Goal: Information Seeking & Learning: Learn about a topic

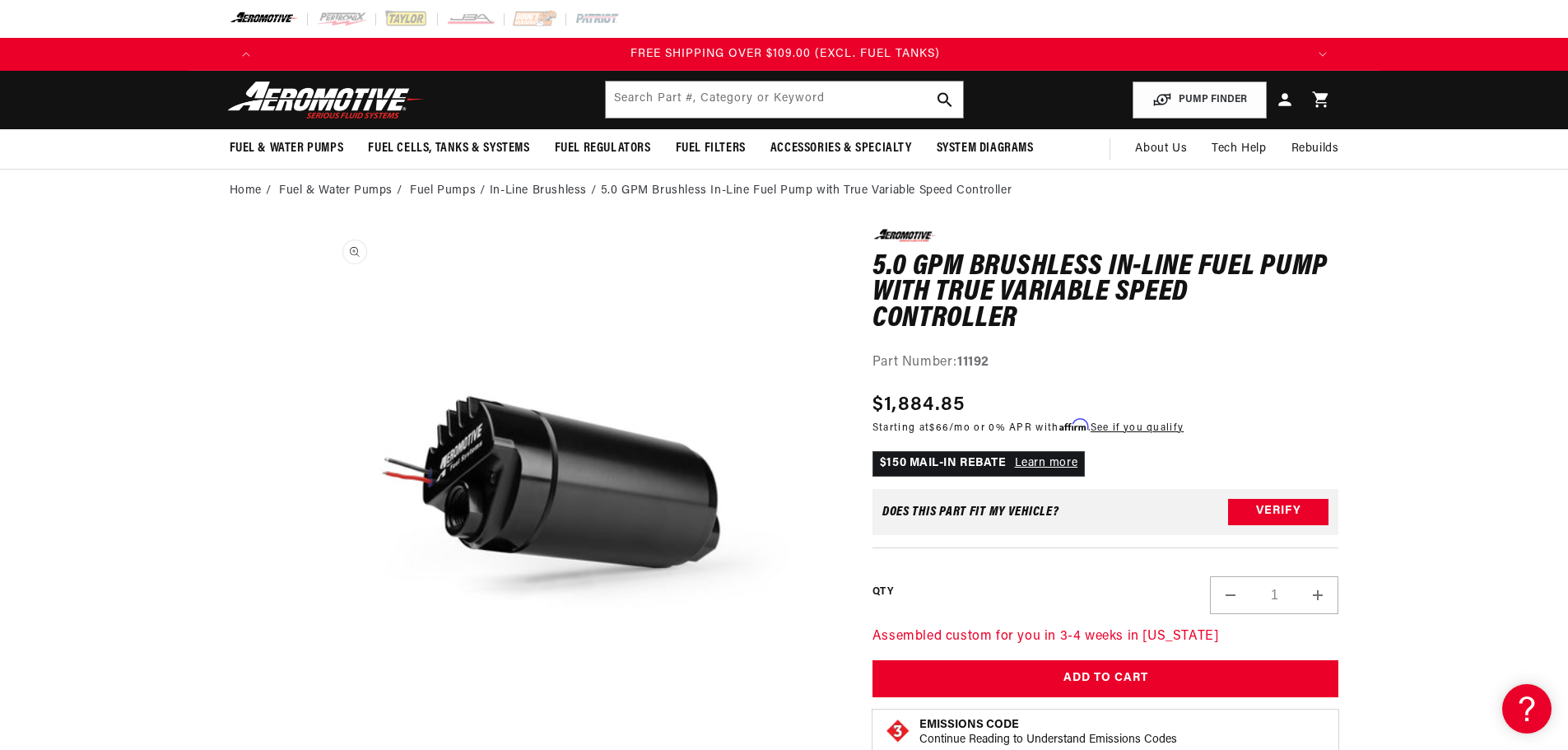
scroll to position [0, 3131]
click at [433, 188] on link "Fuel Pumps" at bounding box center [443, 191] width 66 height 18
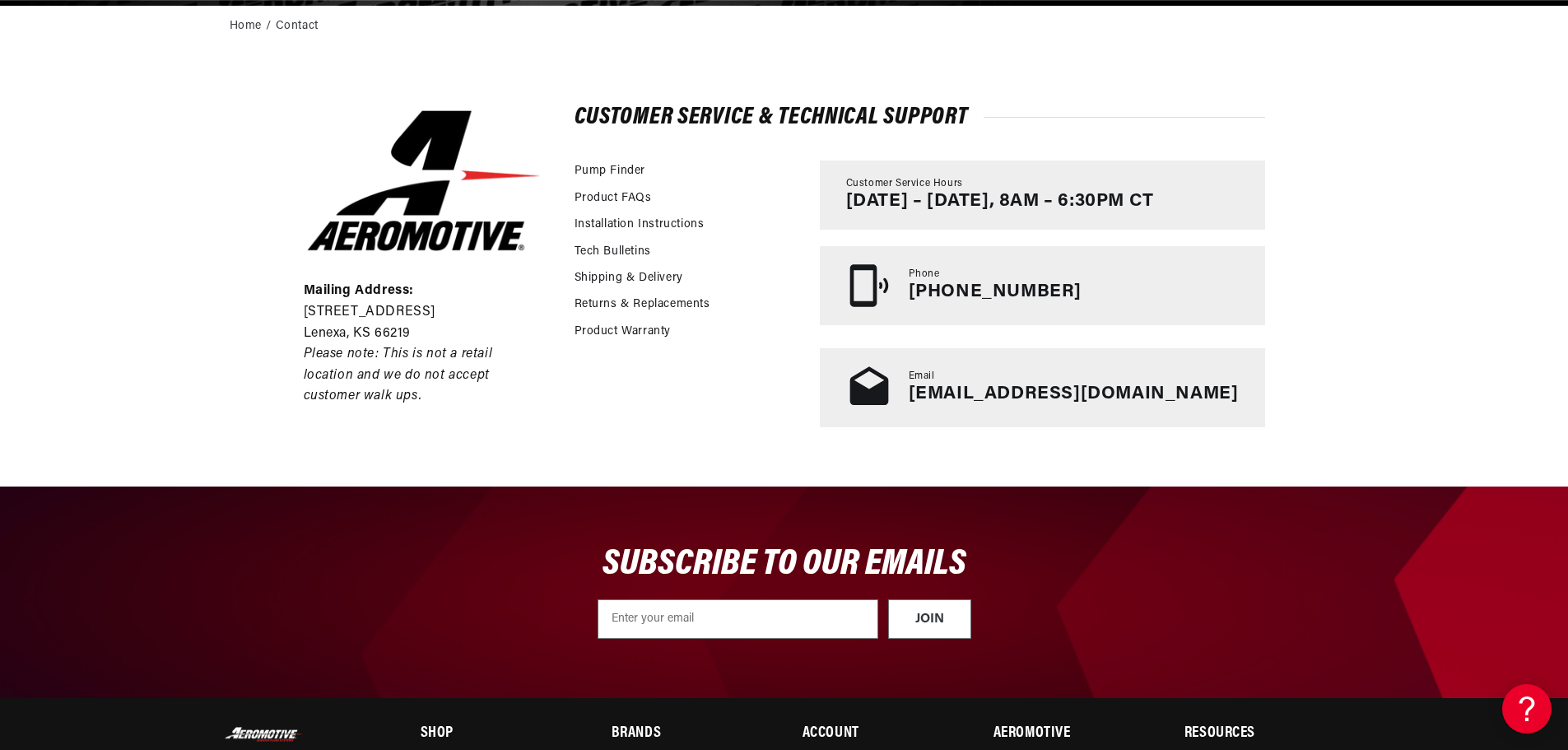
scroll to position [0, 1044]
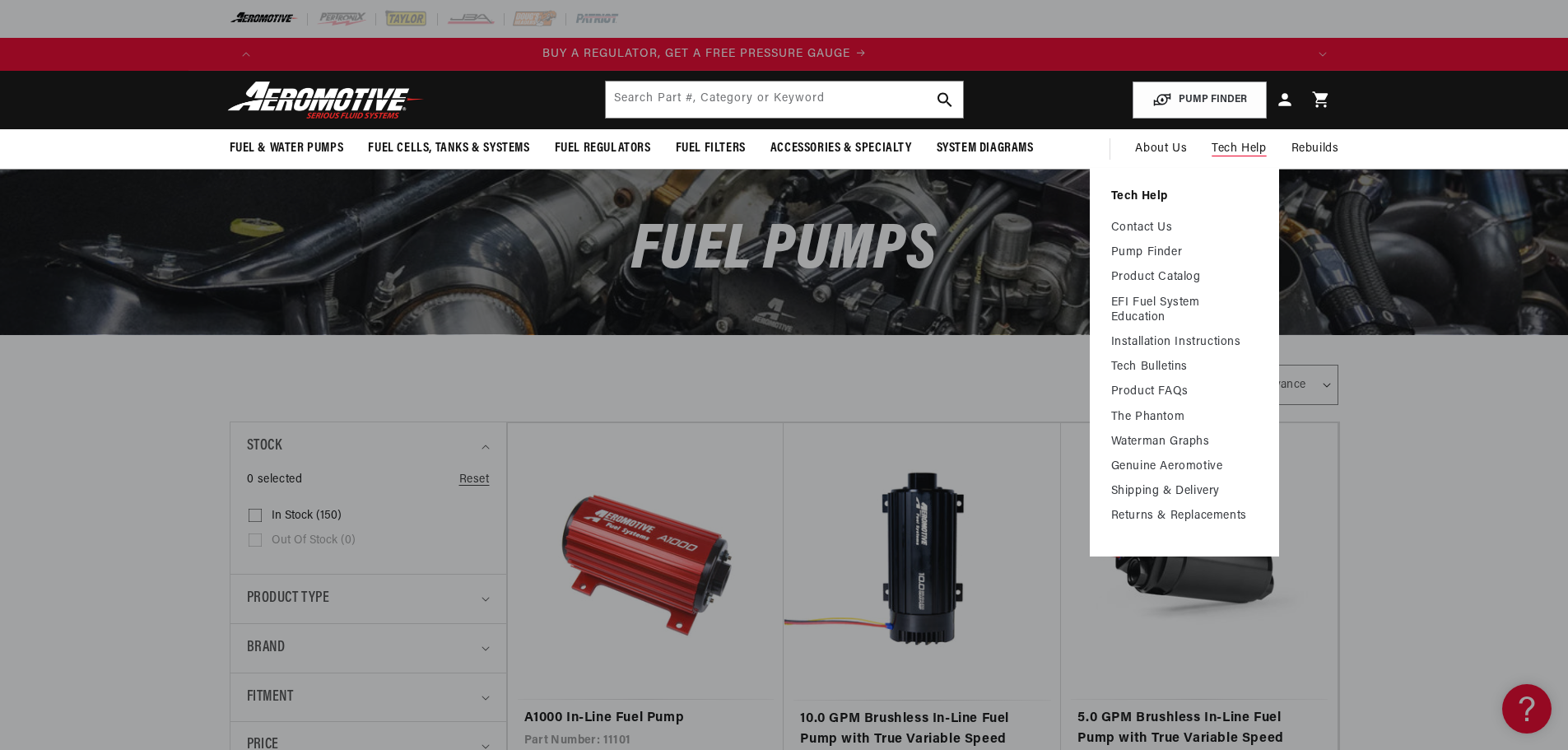
scroll to position [0, 12]
click at [1156, 217] on li "Tech Help Contact Us Pump Finder Product Catalog EFI Fuel System Education Inst…" at bounding box center [1184, 357] width 146 height 335
click at [1150, 230] on link "Contact Us" at bounding box center [1184, 228] width 146 height 15
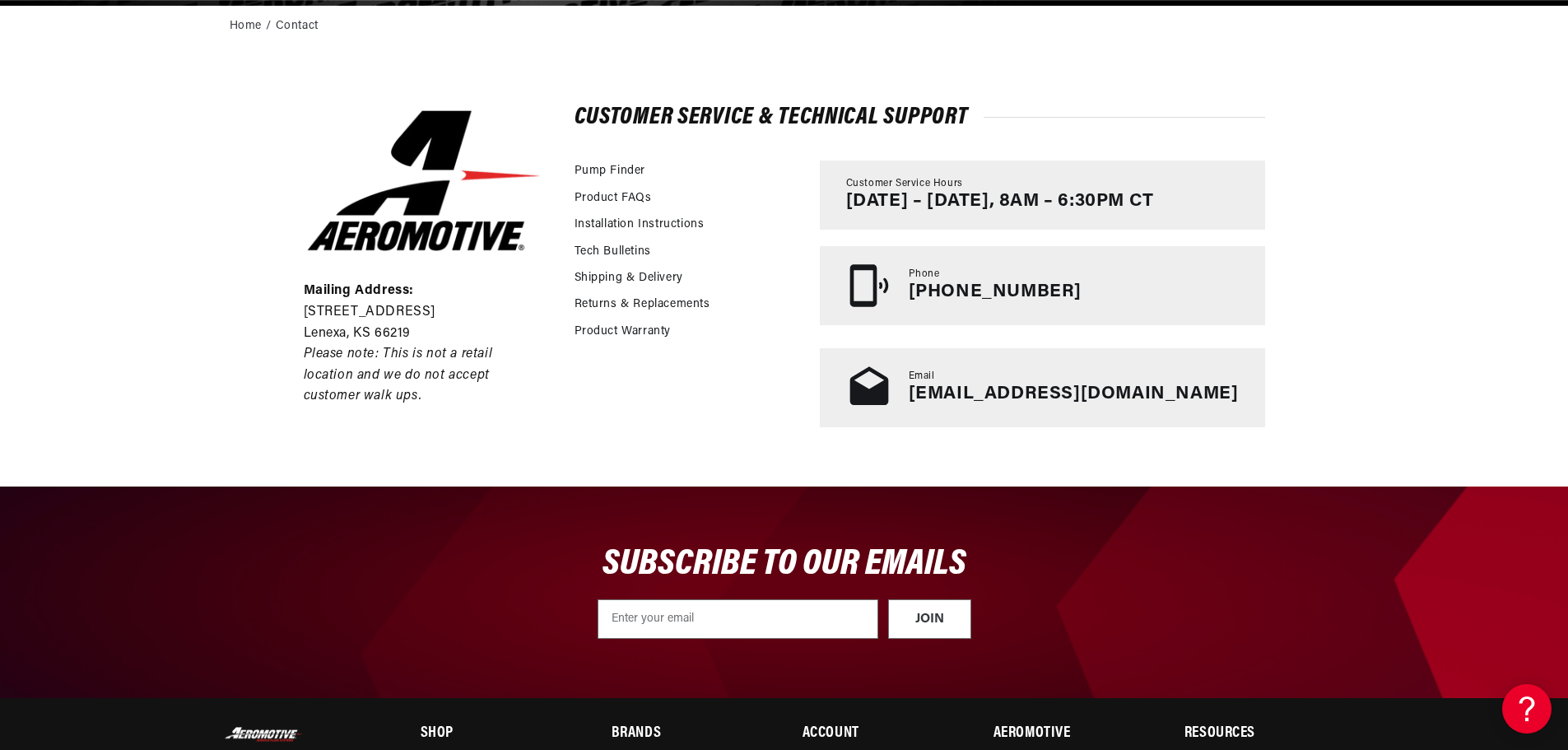
scroll to position [0, 3131]
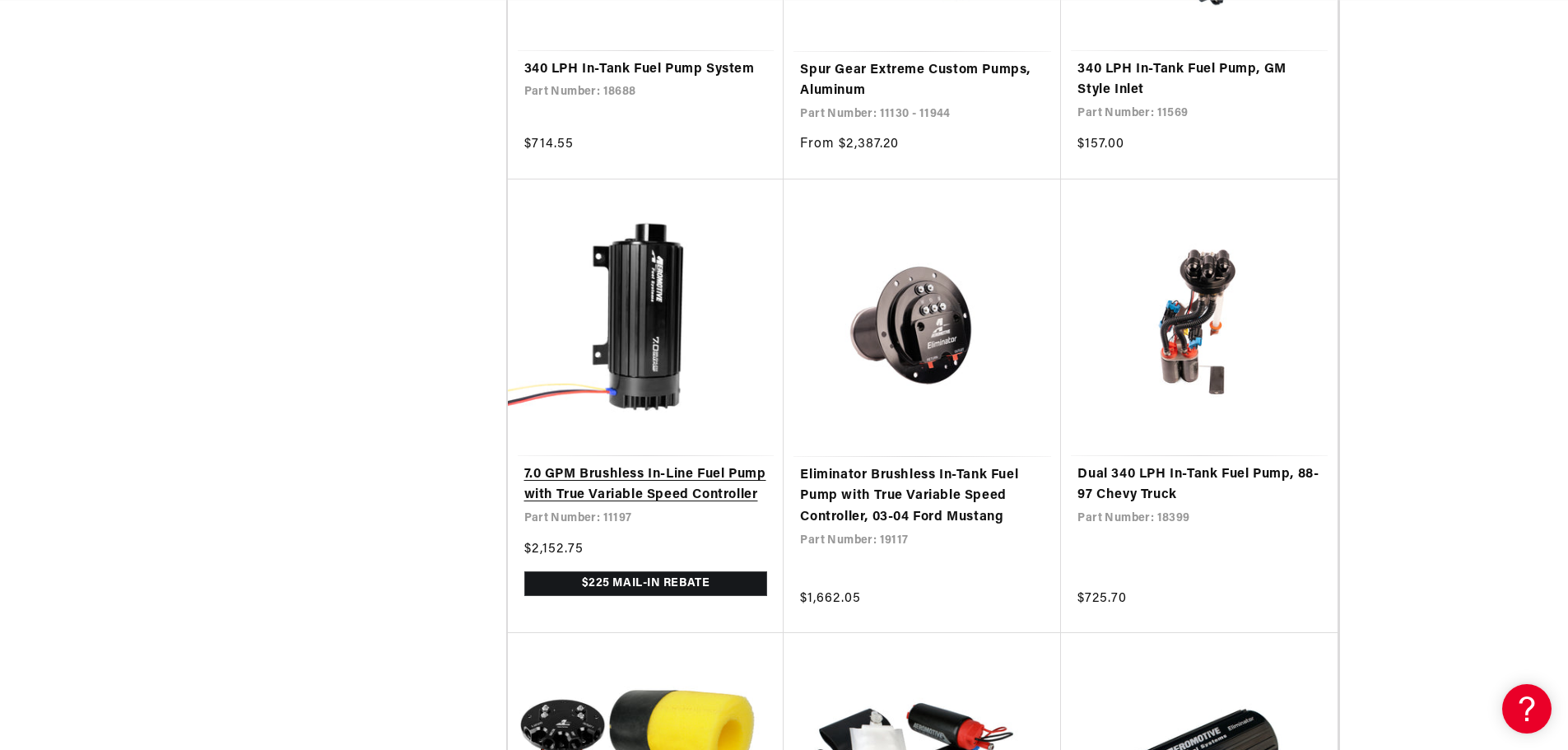
scroll to position [1152, 0]
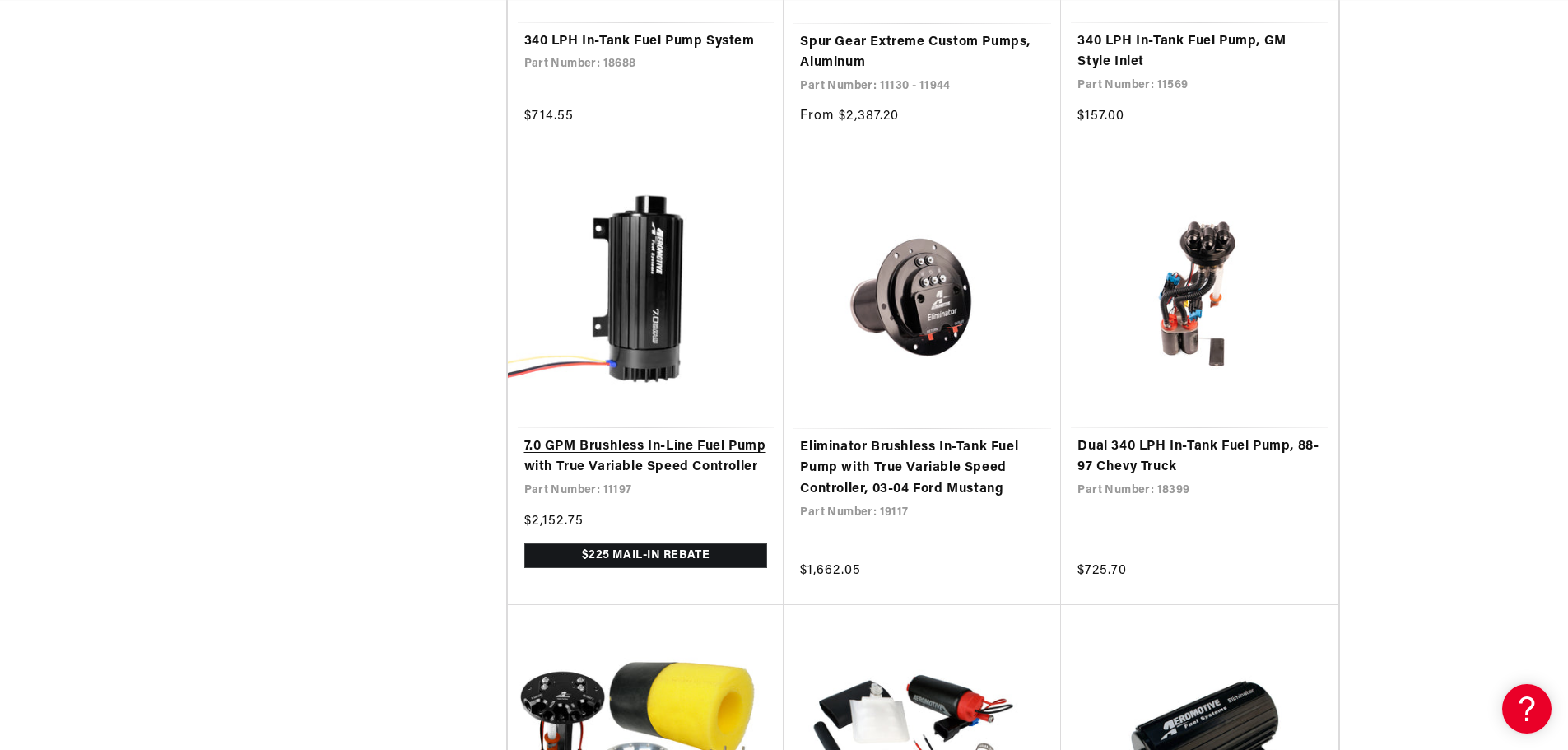
click at [666, 464] on link "7.0 GPM Brushless In-Line Fuel Pump with True Variable Speed Controller" at bounding box center [645, 457] width 243 height 42
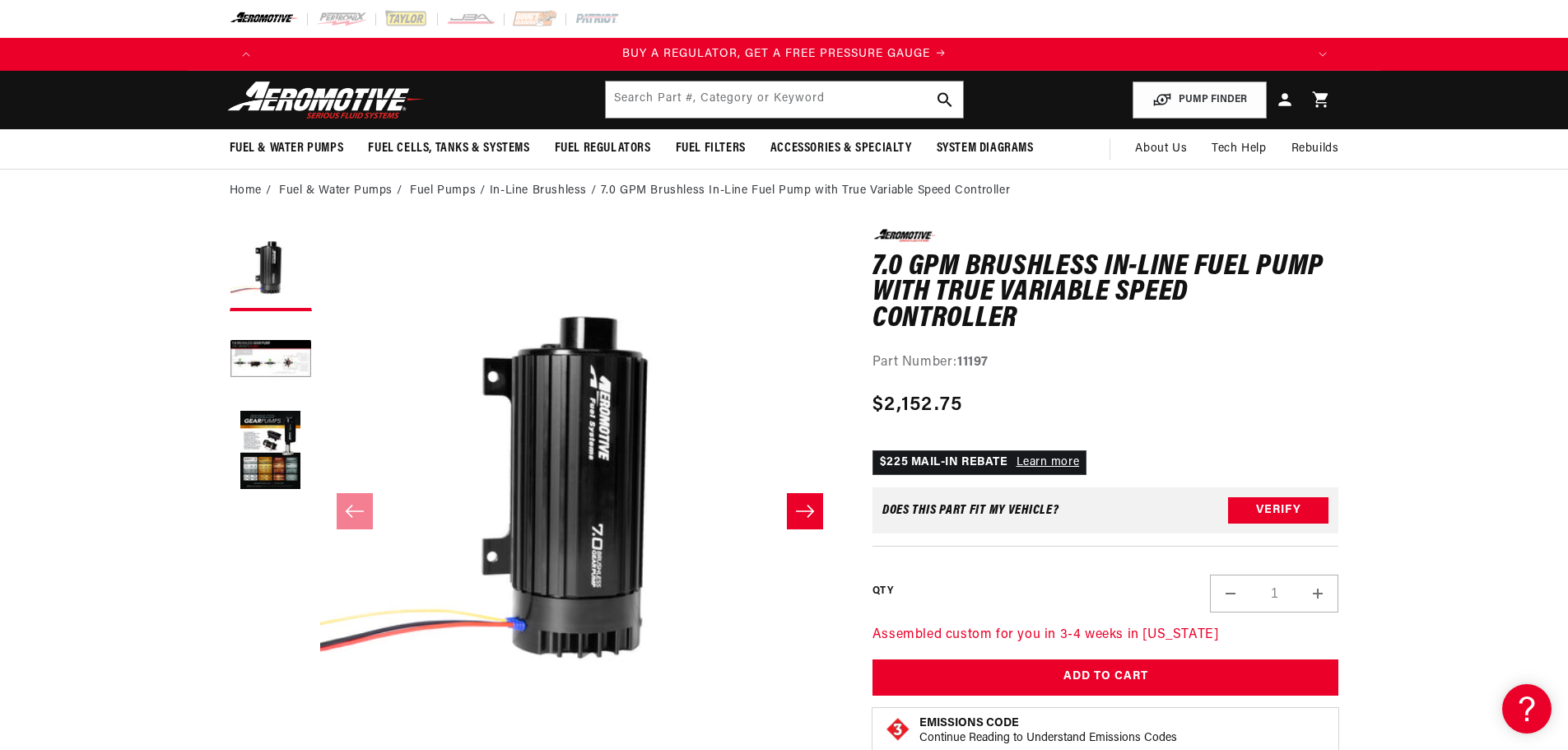
click at [975, 360] on strong "11197" at bounding box center [973, 362] width 31 height 13
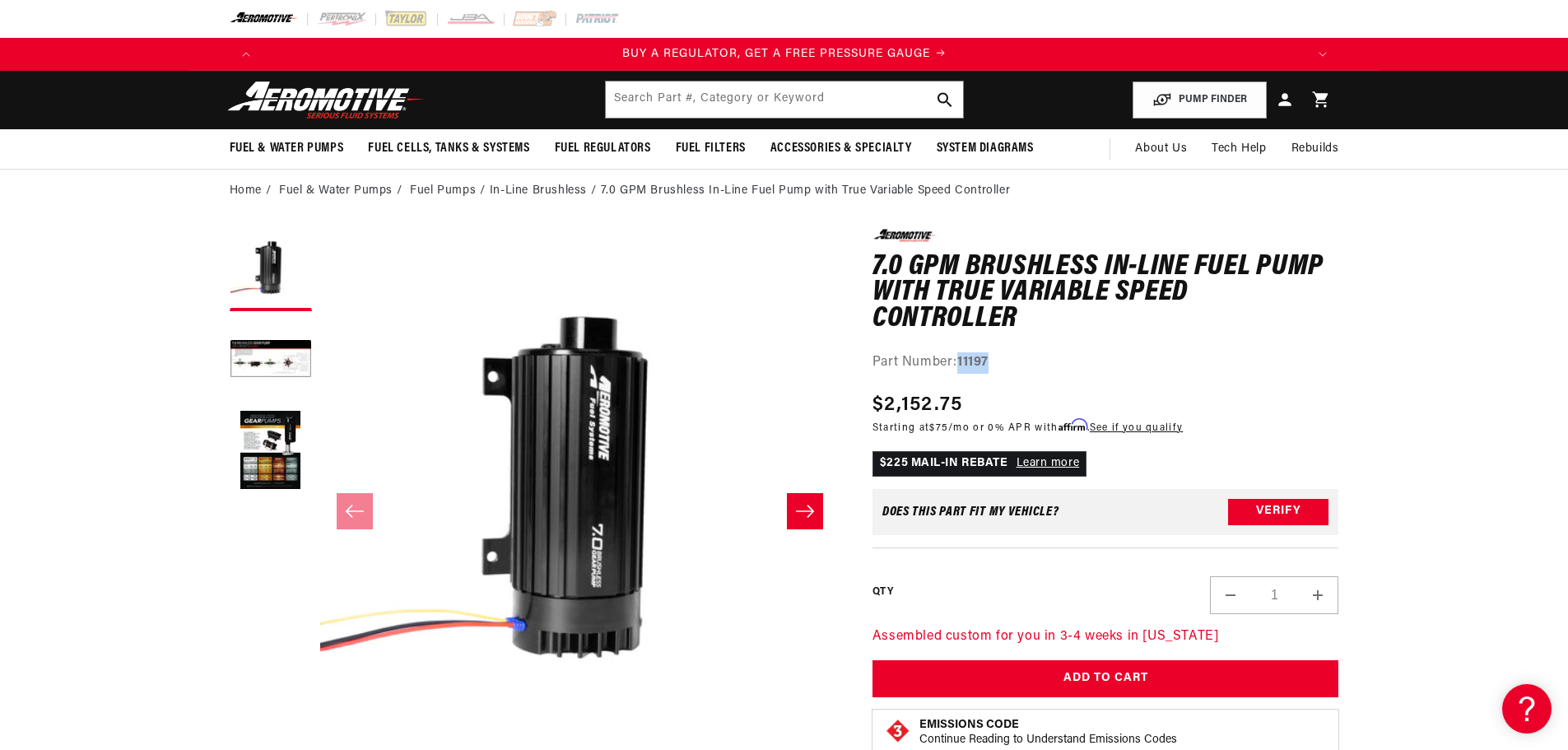
copy strong "11197"
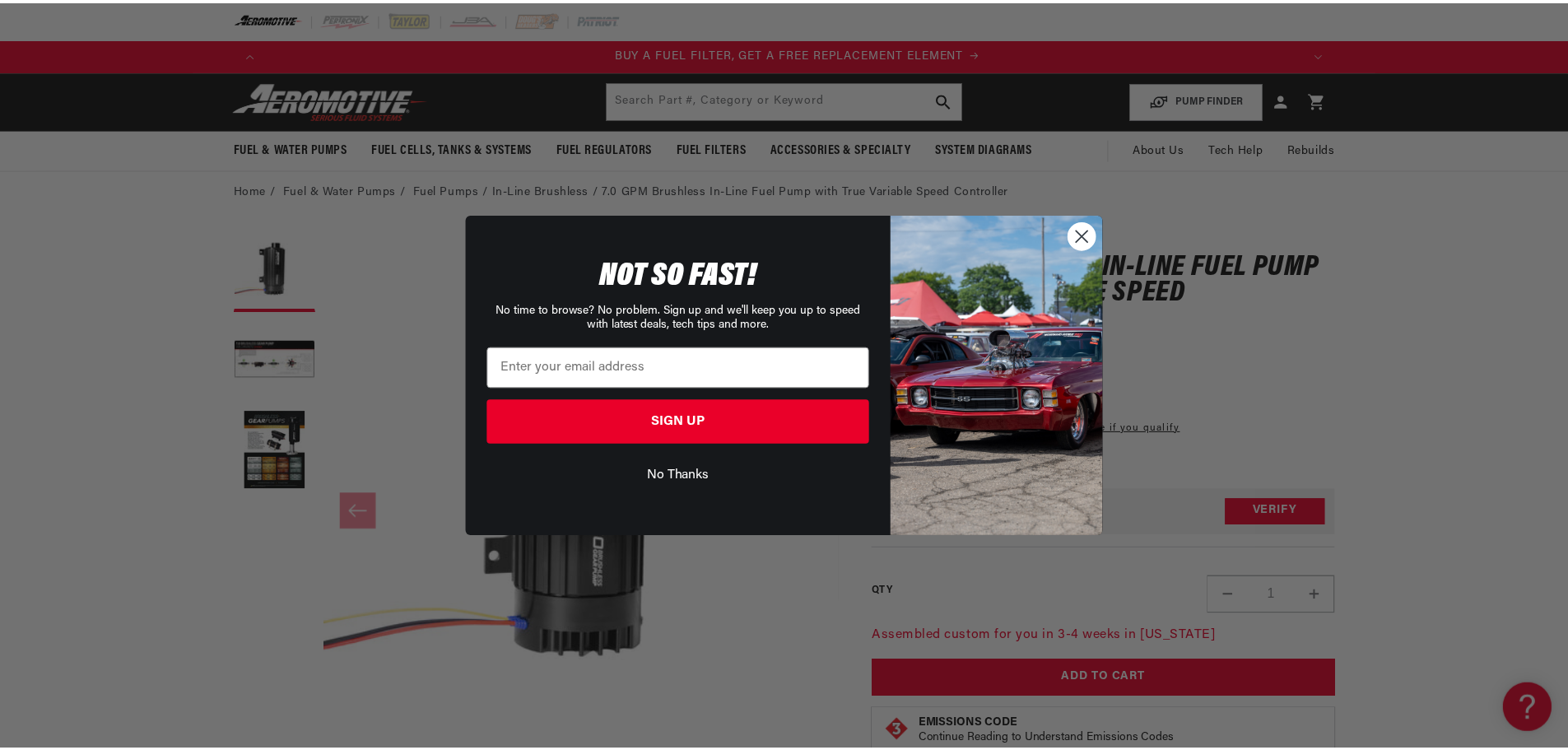
scroll to position [0, 1044]
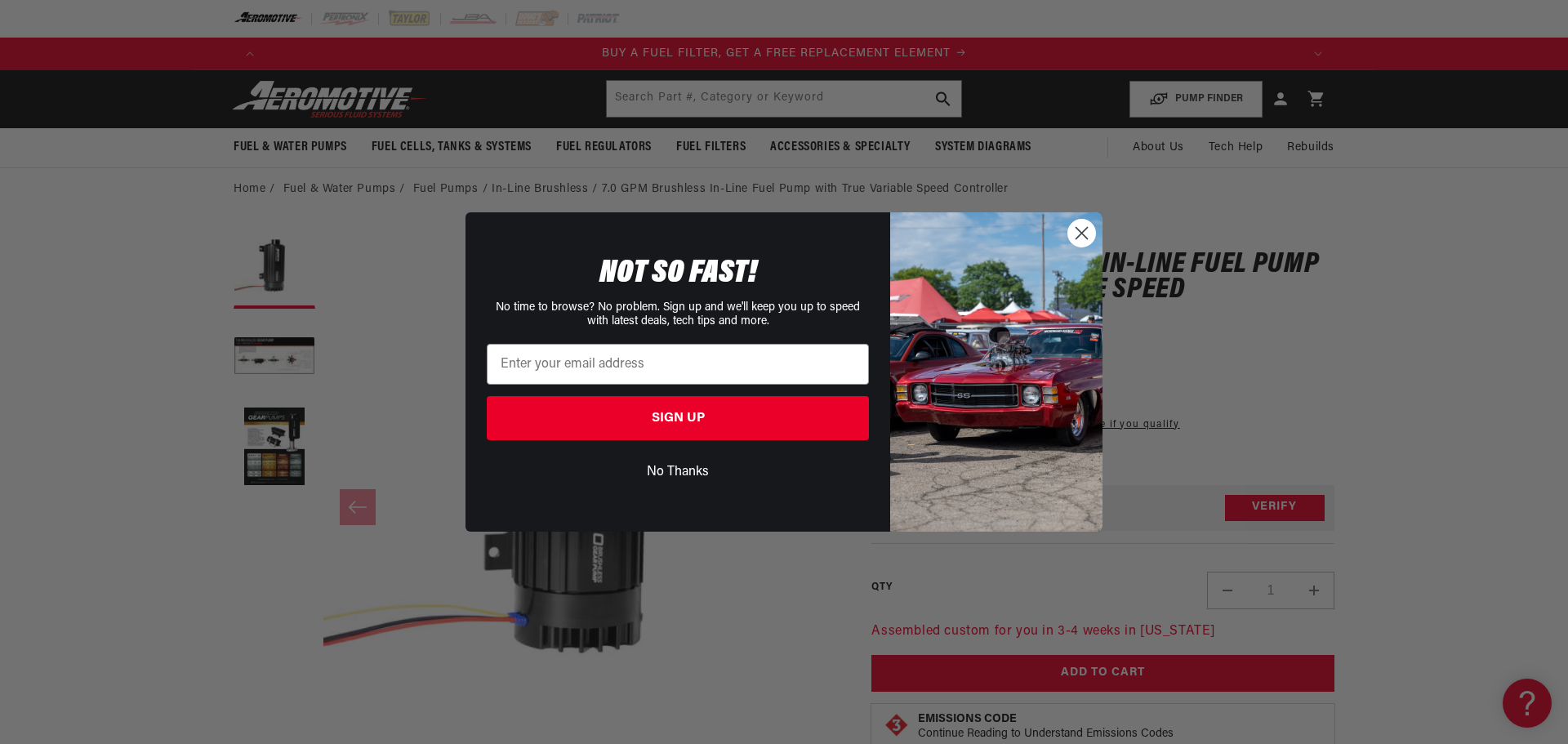
click at [420, 237] on div "Close dialog NOT SO FAST! No time to browse? No problem. Sign up and we'll keep…" at bounding box center [784, 372] width 1568 height 744
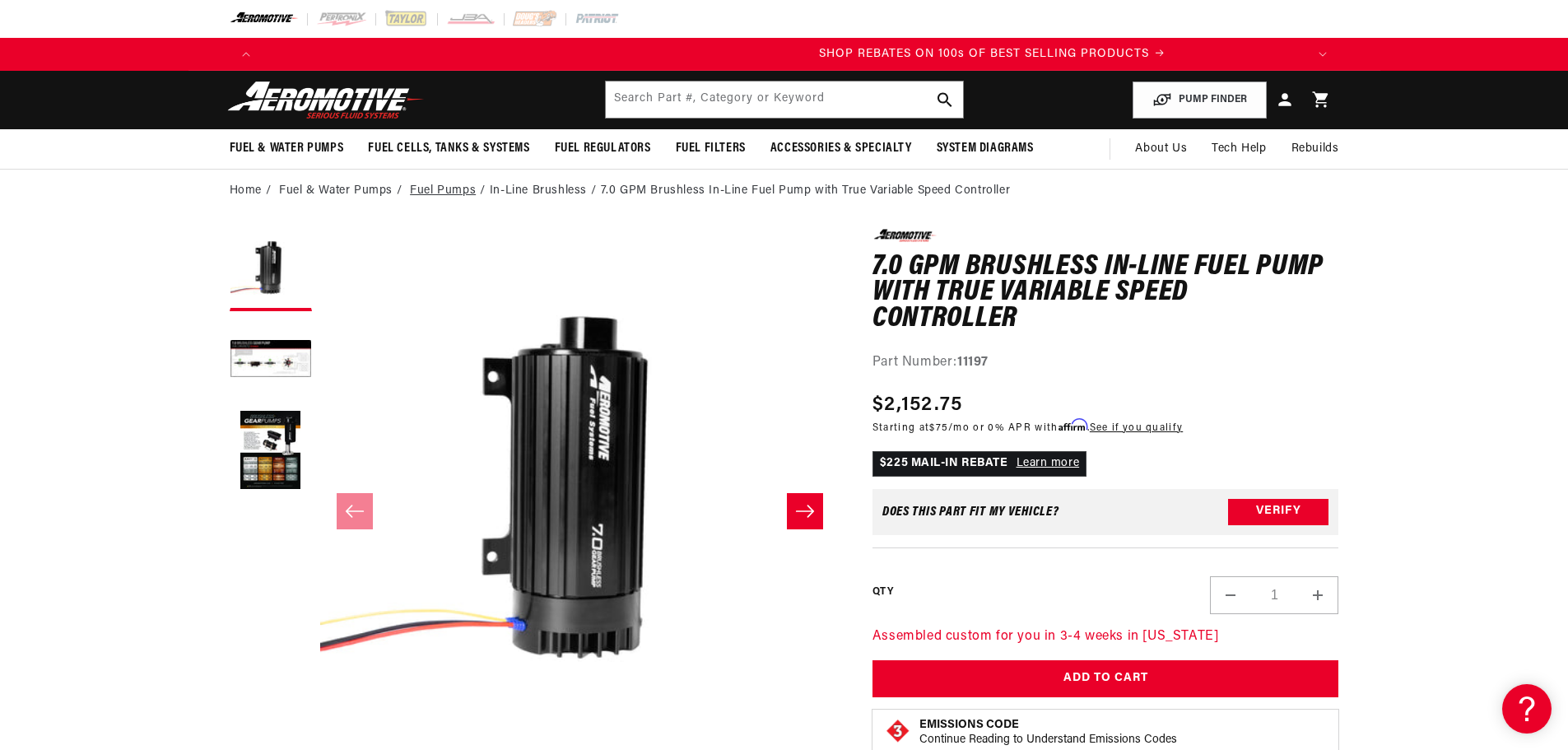
scroll to position [0, 2054]
click at [462, 192] on link "Fuel Pumps" at bounding box center [443, 191] width 66 height 18
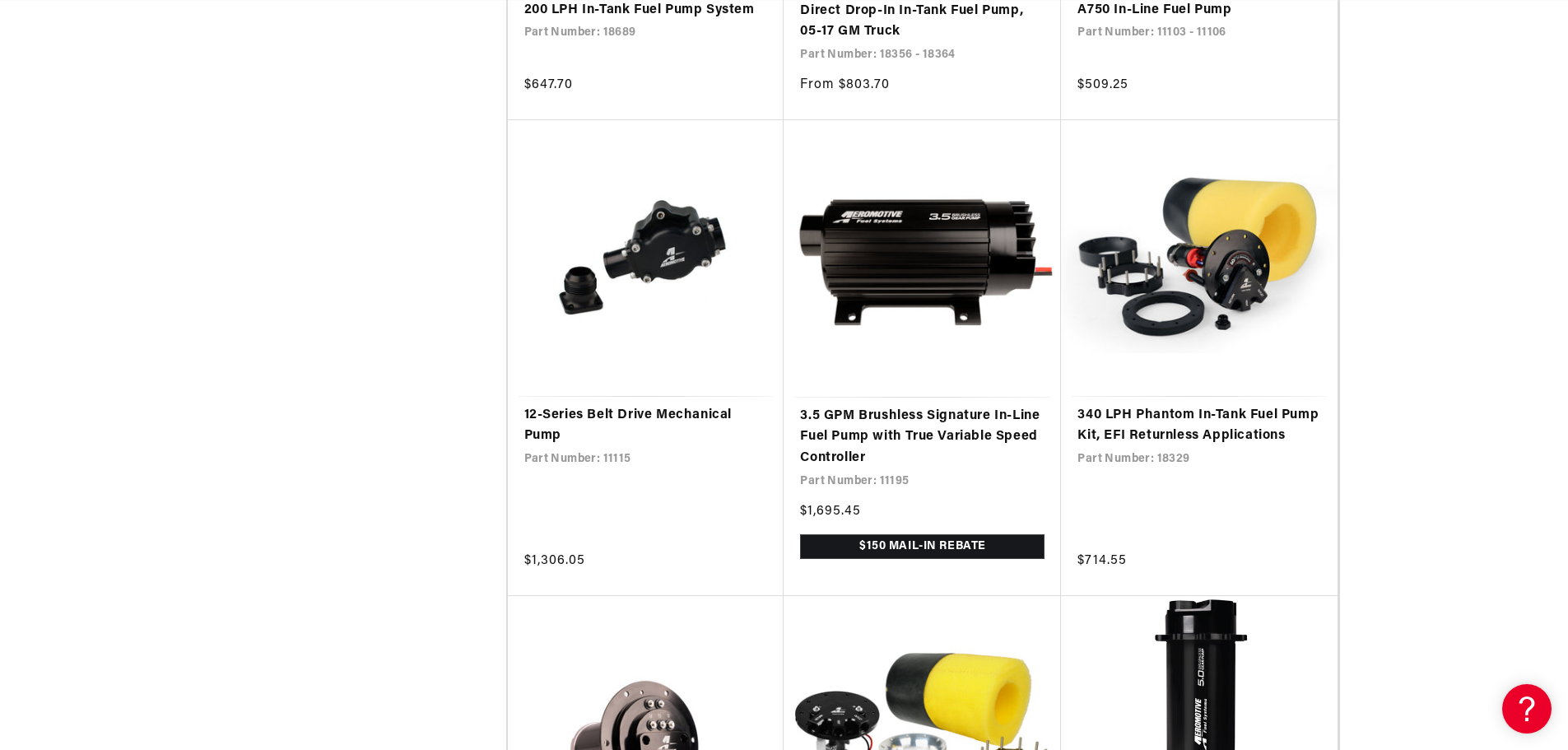
scroll to position [0, 3131]
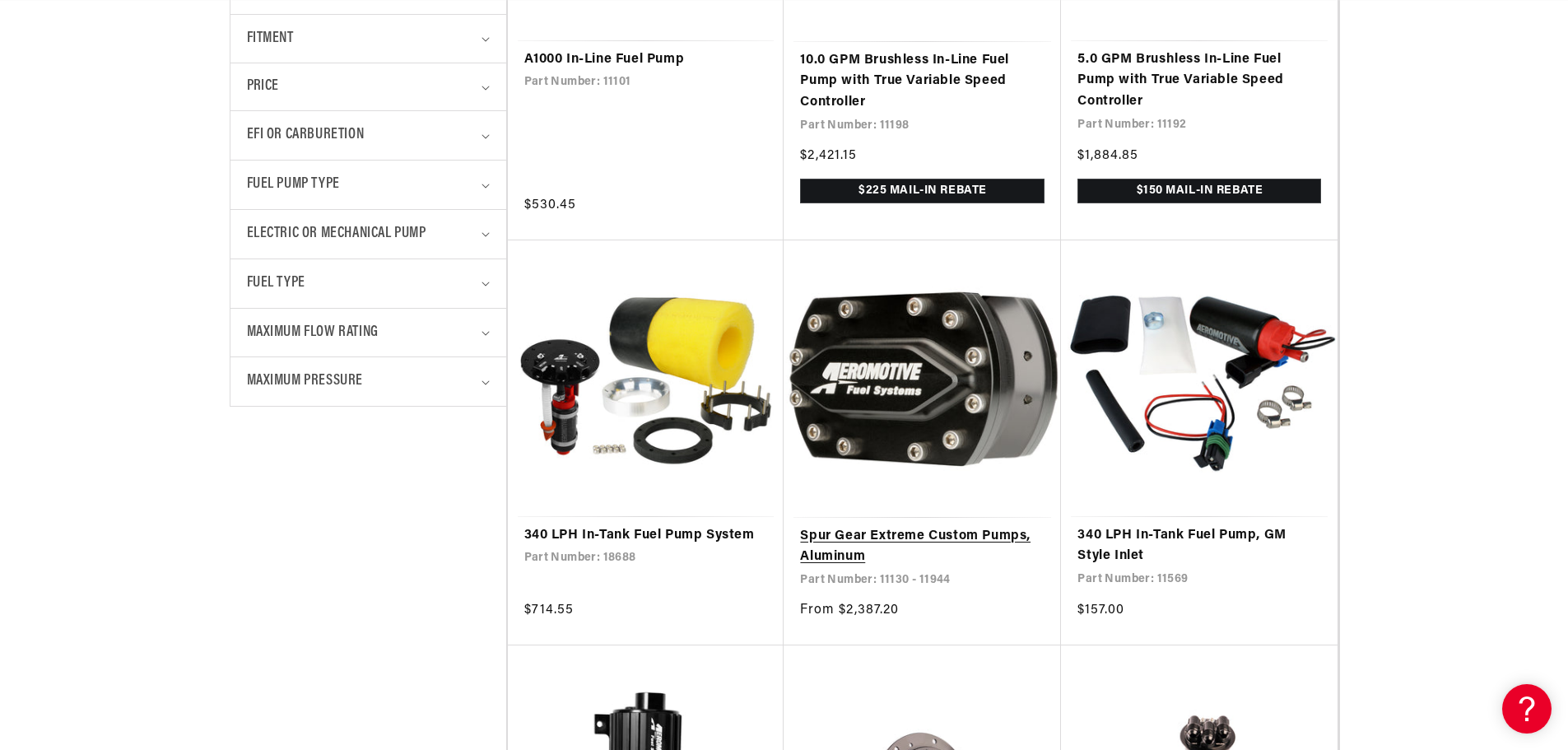
scroll to position [0, 1835]
click at [880, 536] on link "Spur Gear Extreme Custom Pumps, Aluminum" at bounding box center [922, 547] width 244 height 42
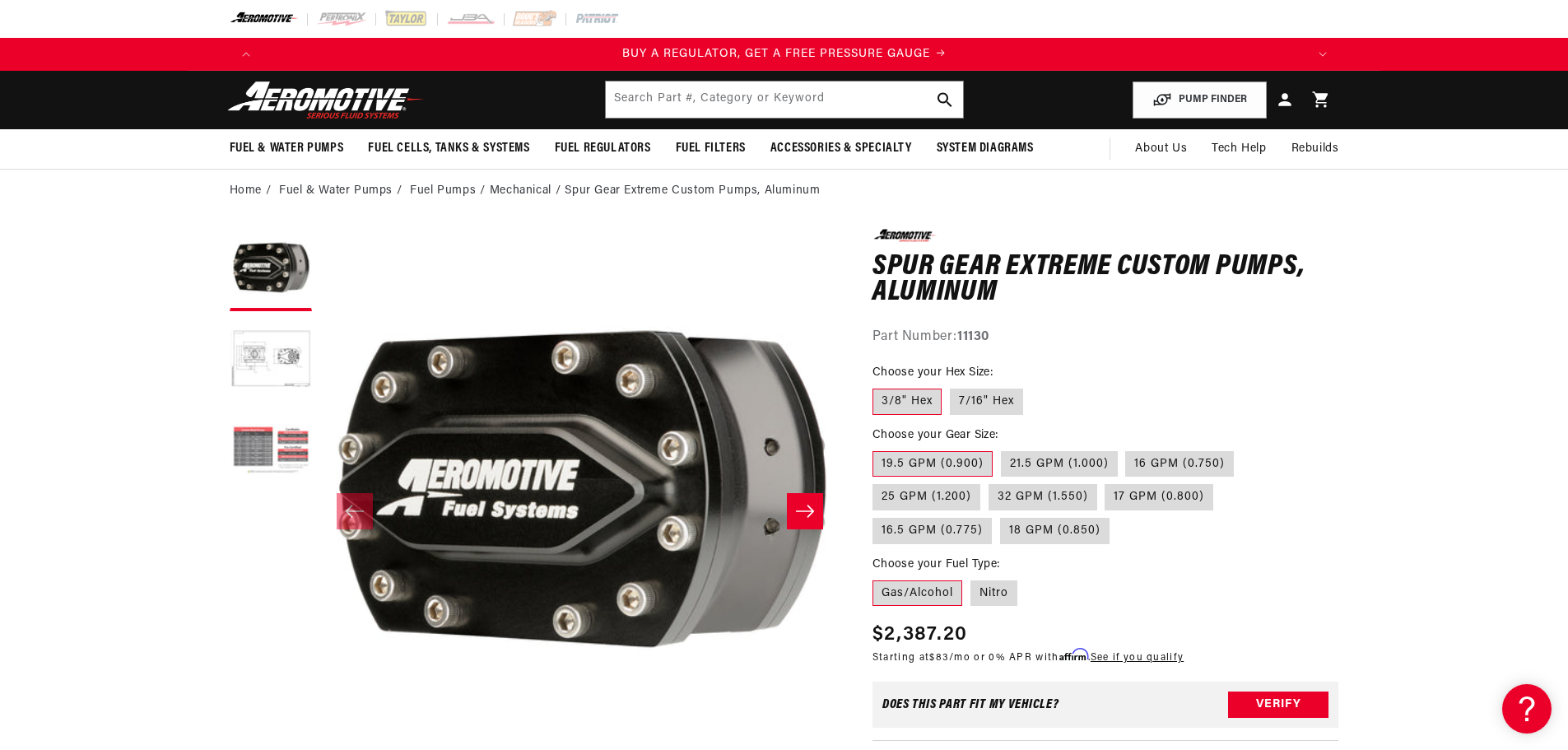
click at [251, 438] on button "Load image 3 in gallery view" at bounding box center [271, 451] width 82 height 82
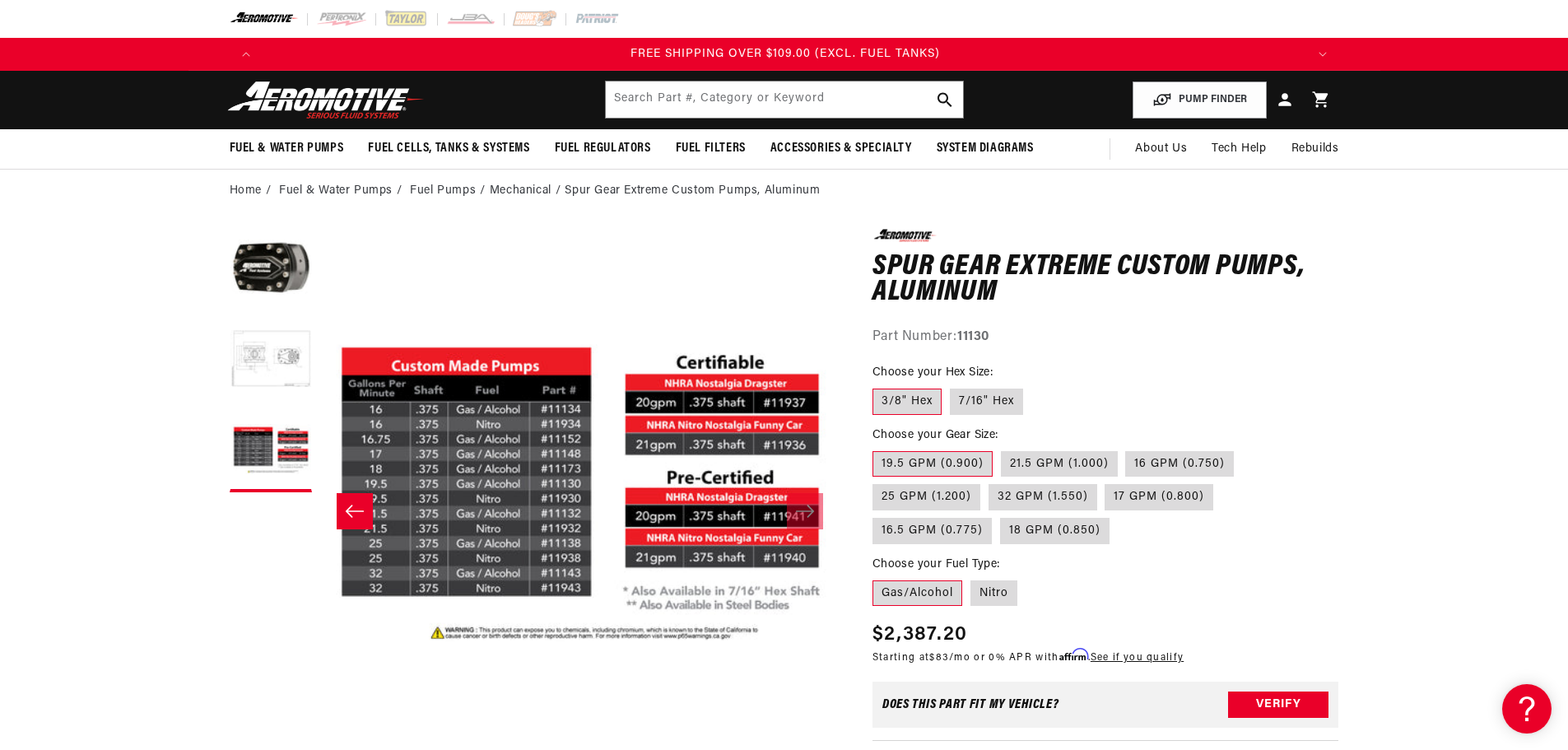
scroll to position [0, 3131]
click at [274, 373] on button "Load image 2 in gallery view" at bounding box center [271, 360] width 82 height 82
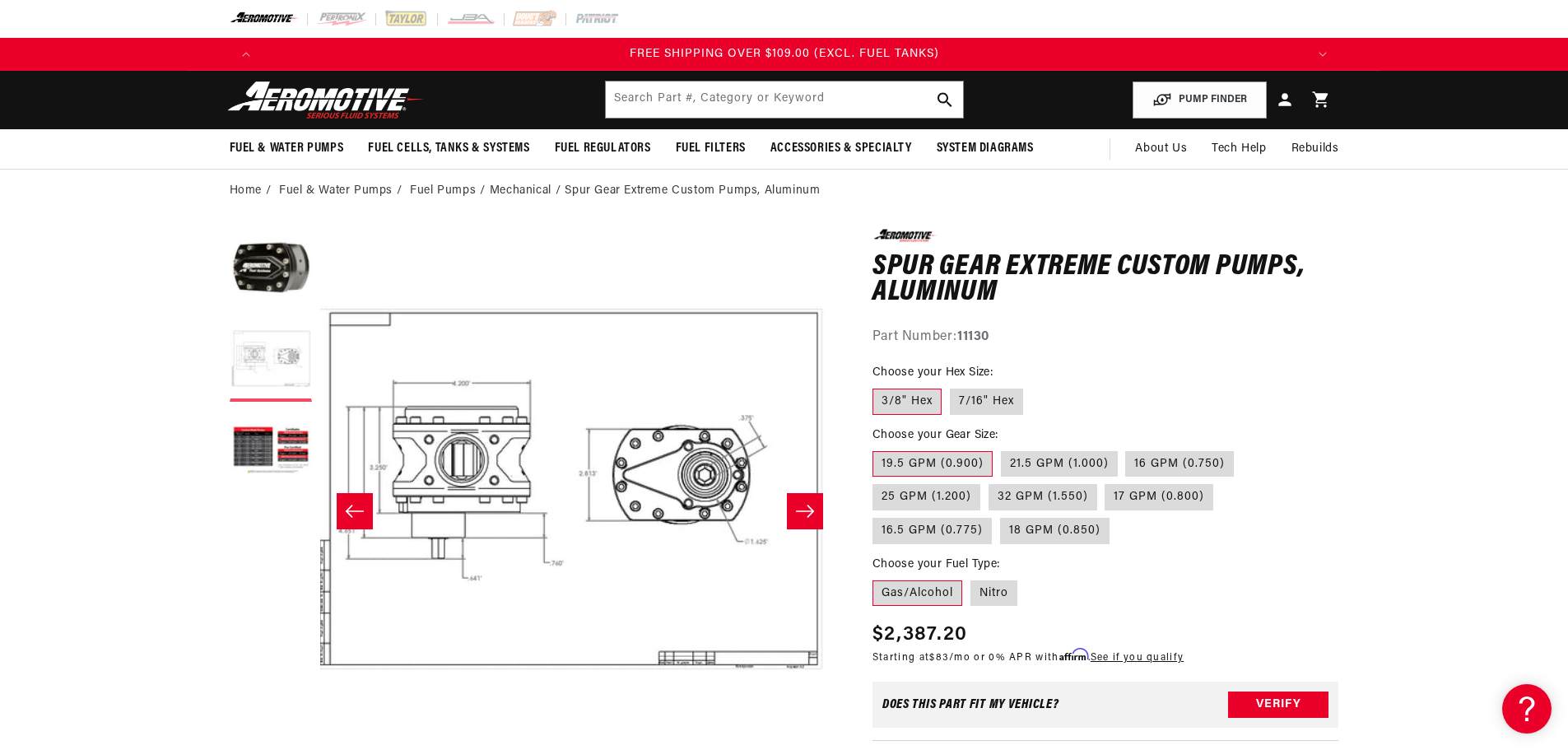
scroll to position [0, 519]
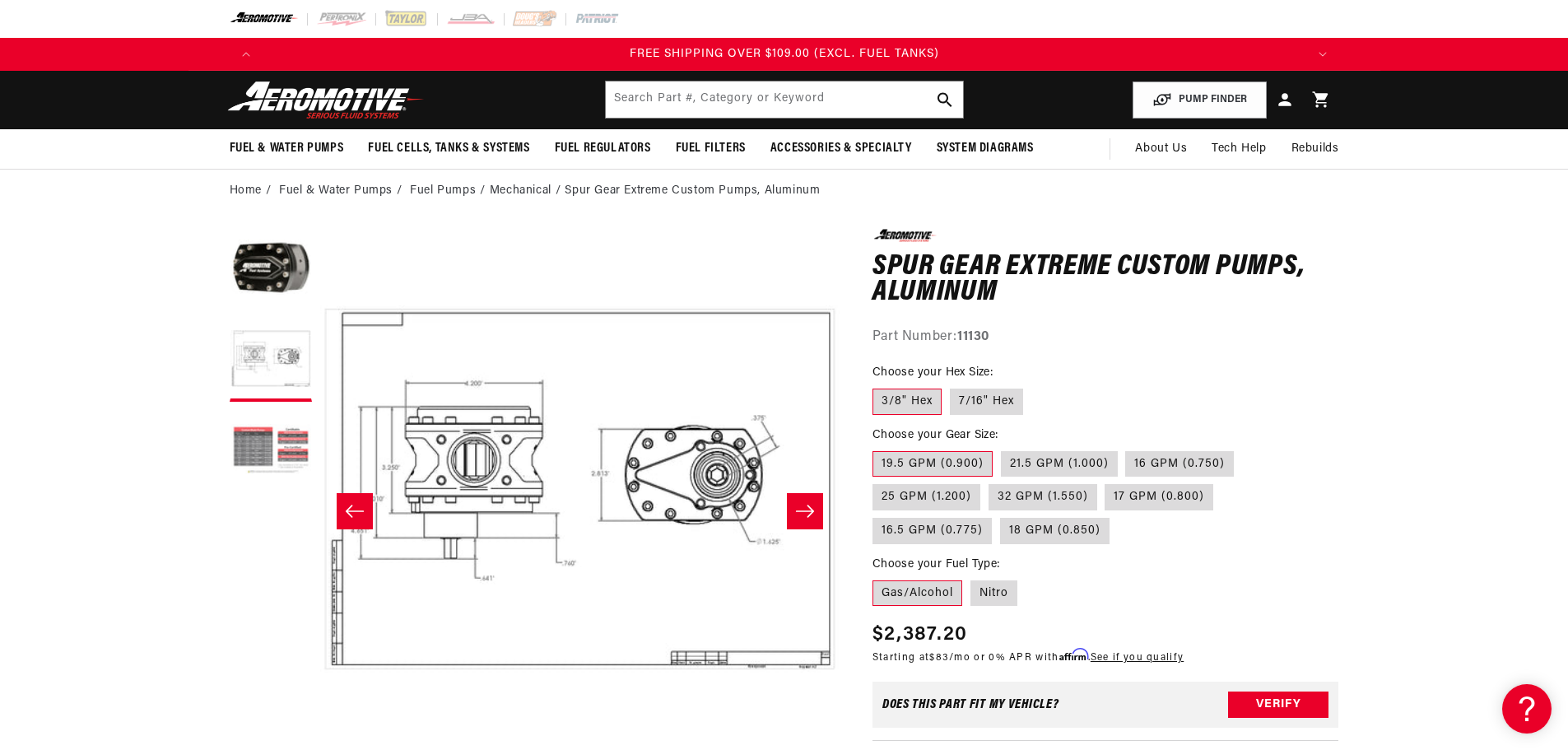
click at [268, 455] on button "Load image 3 in gallery view" at bounding box center [271, 451] width 82 height 82
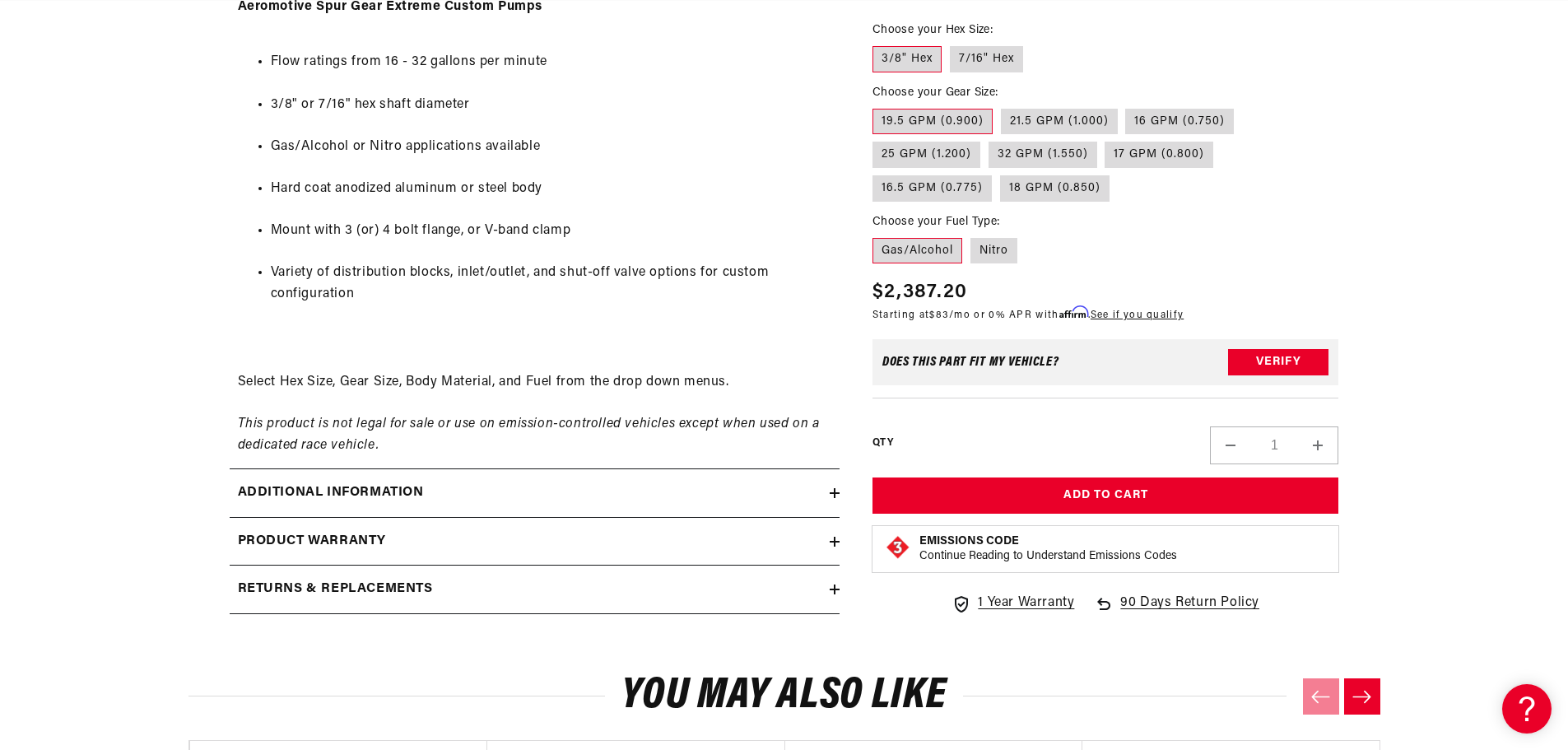
scroll to position [905, 0]
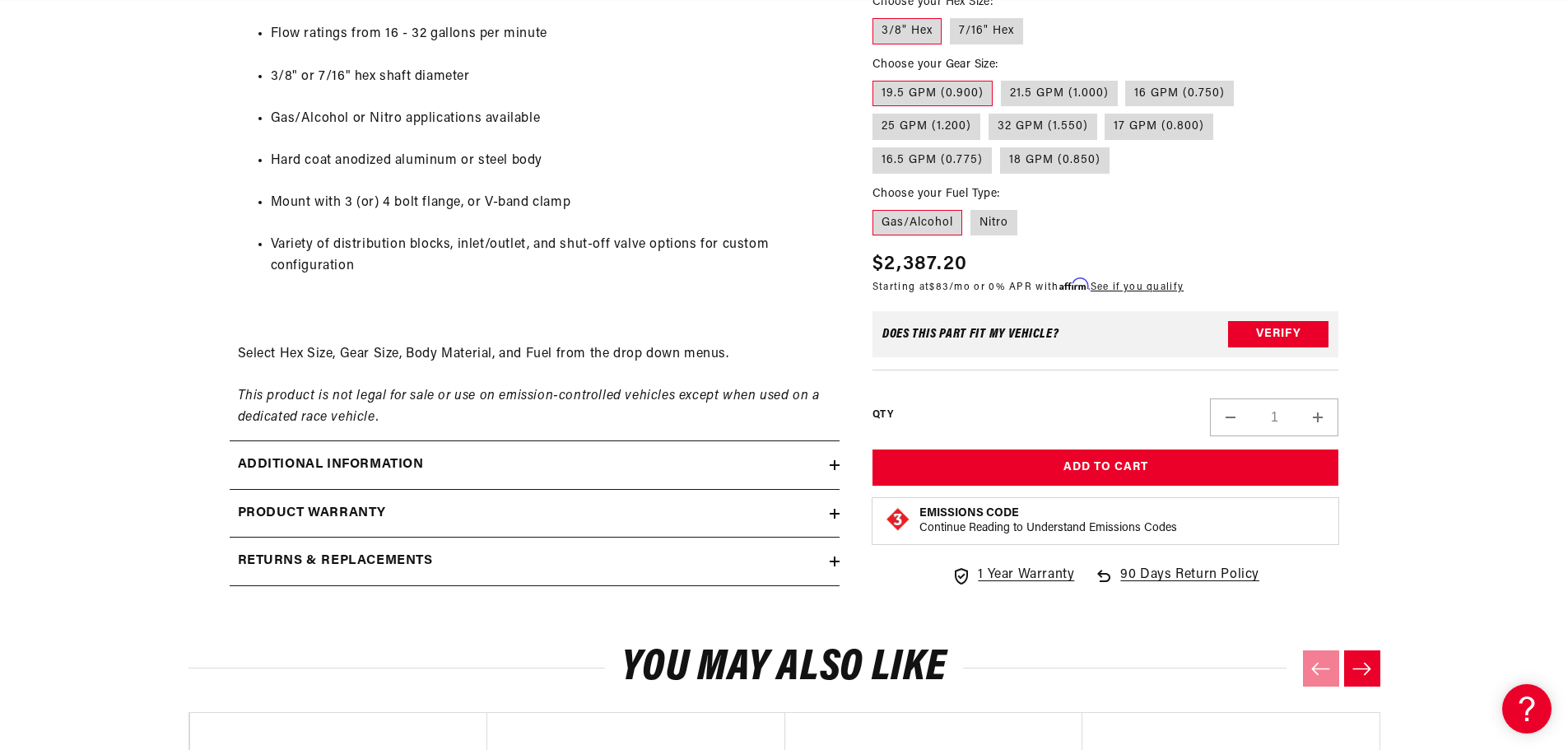
click at [285, 463] on h2 "Additional information" at bounding box center [330, 465] width 186 height 21
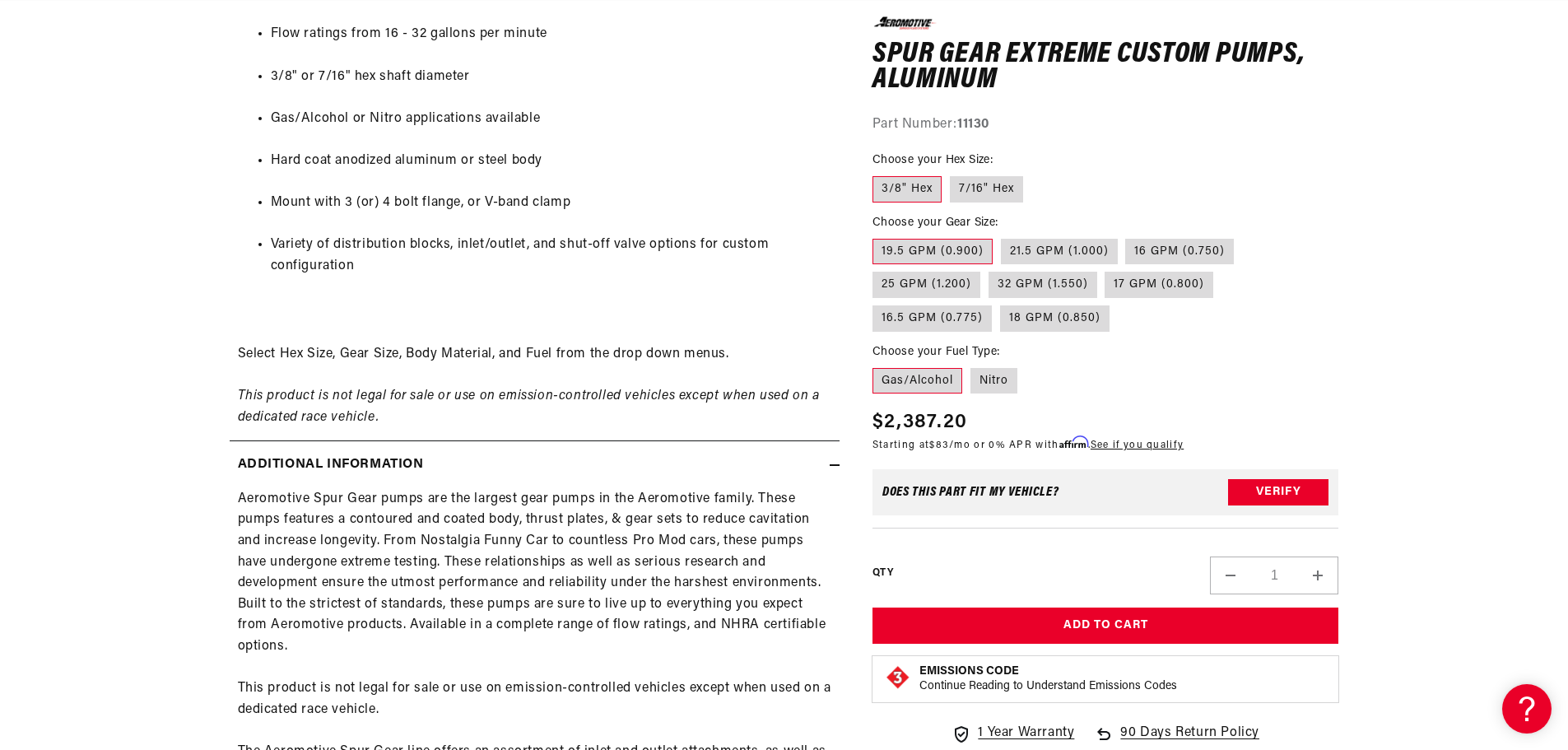
scroll to position [0, 2087]
click at [285, 463] on h2 "Additional information" at bounding box center [330, 465] width 186 height 21
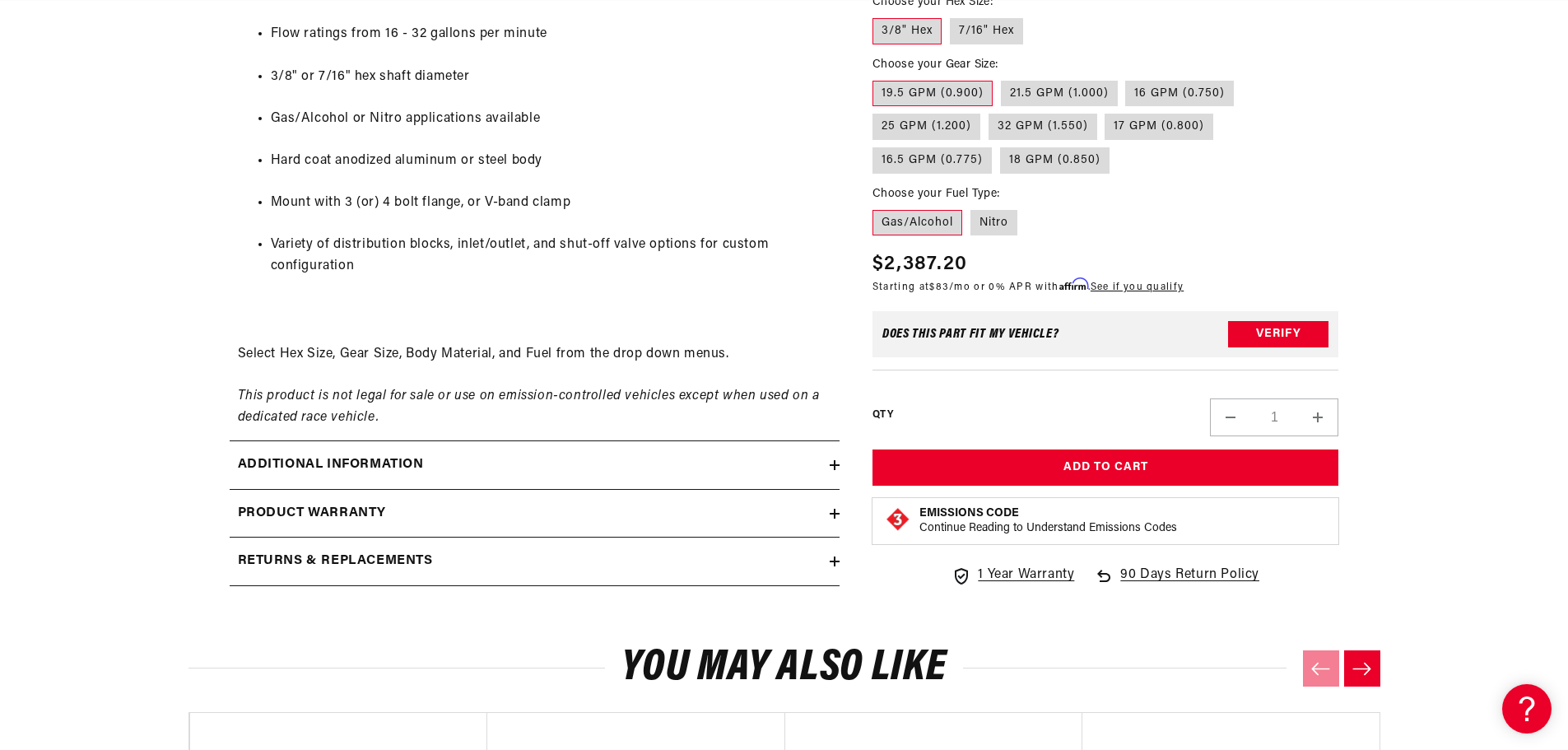
scroll to position [0, 1044]
